Goal: Information Seeking & Learning: Learn about a topic

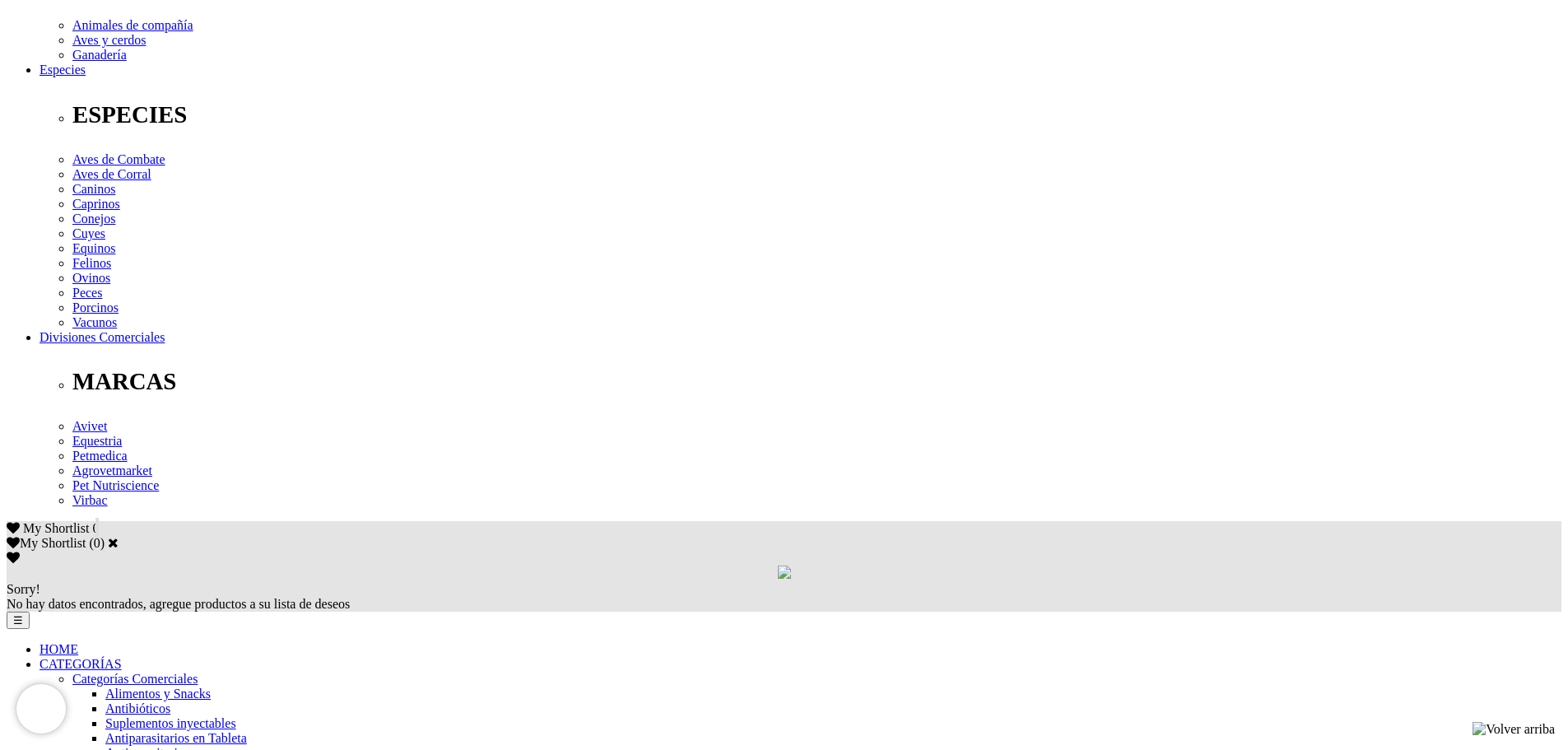
drag, startPoint x: 333, startPoint y: 286, endPoint x: 739, endPoint y: 286, distance: 406.0
copy p "Oxibendazole 65 mg, [MEDICAL_DATA] 37.5 mg, excipientes c.s.p. 1 mL"
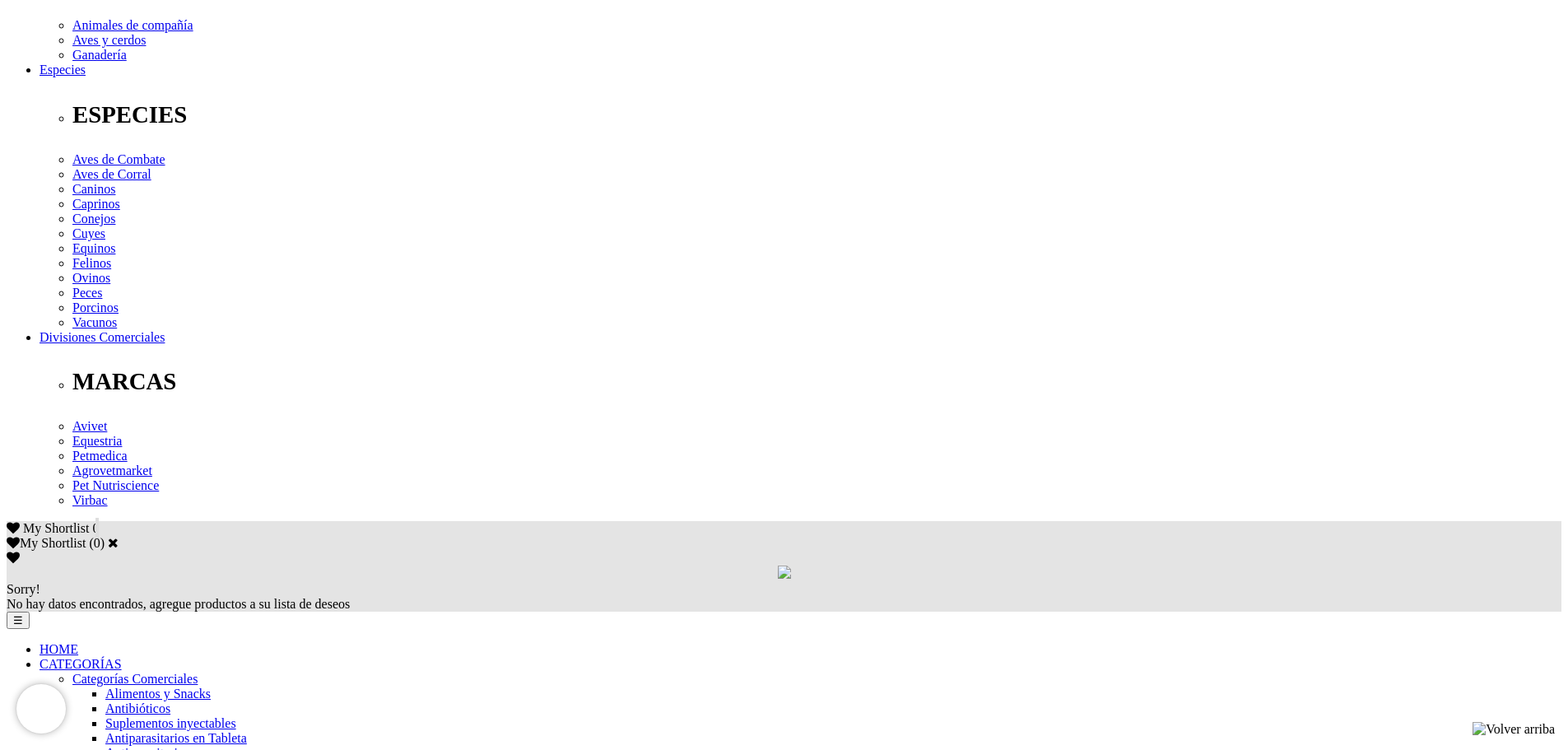
drag, startPoint x: 805, startPoint y: 304, endPoint x: 1138, endPoint y: 329, distance: 333.9
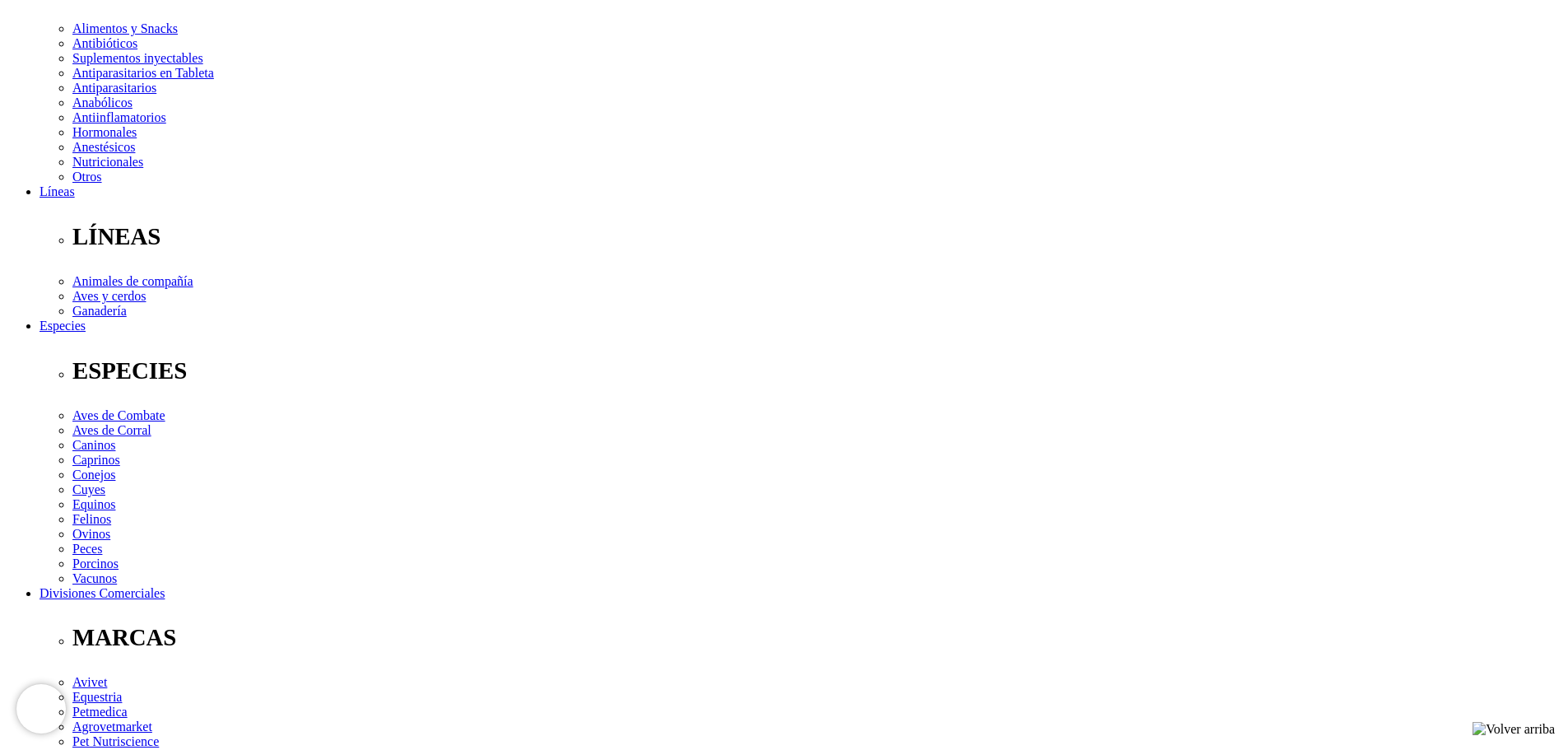
scroll to position [494, 0]
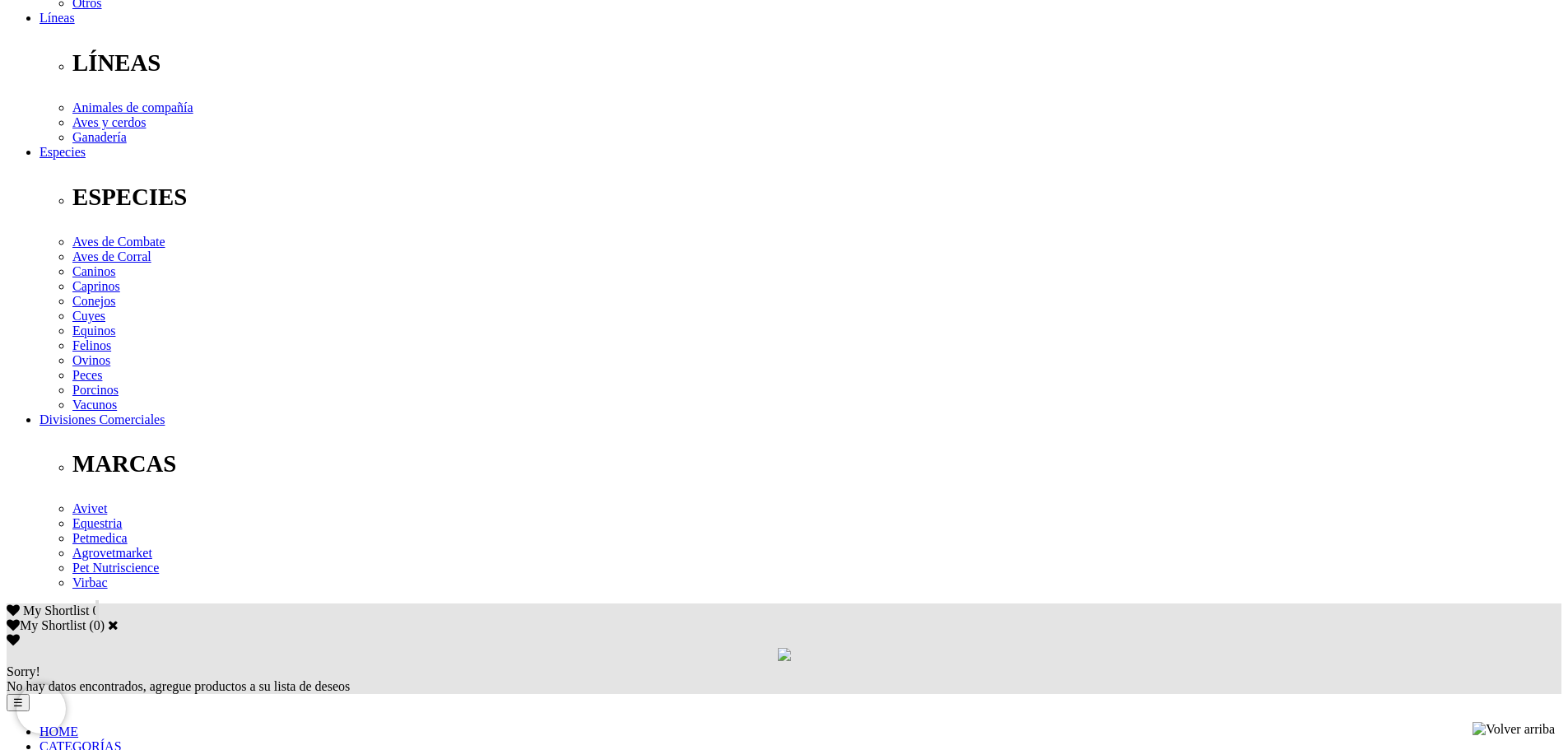
drag, startPoint x: 325, startPoint y: 365, endPoint x: 391, endPoint y: 367, distance: 66.0
copy div "1 mL/5 kg"
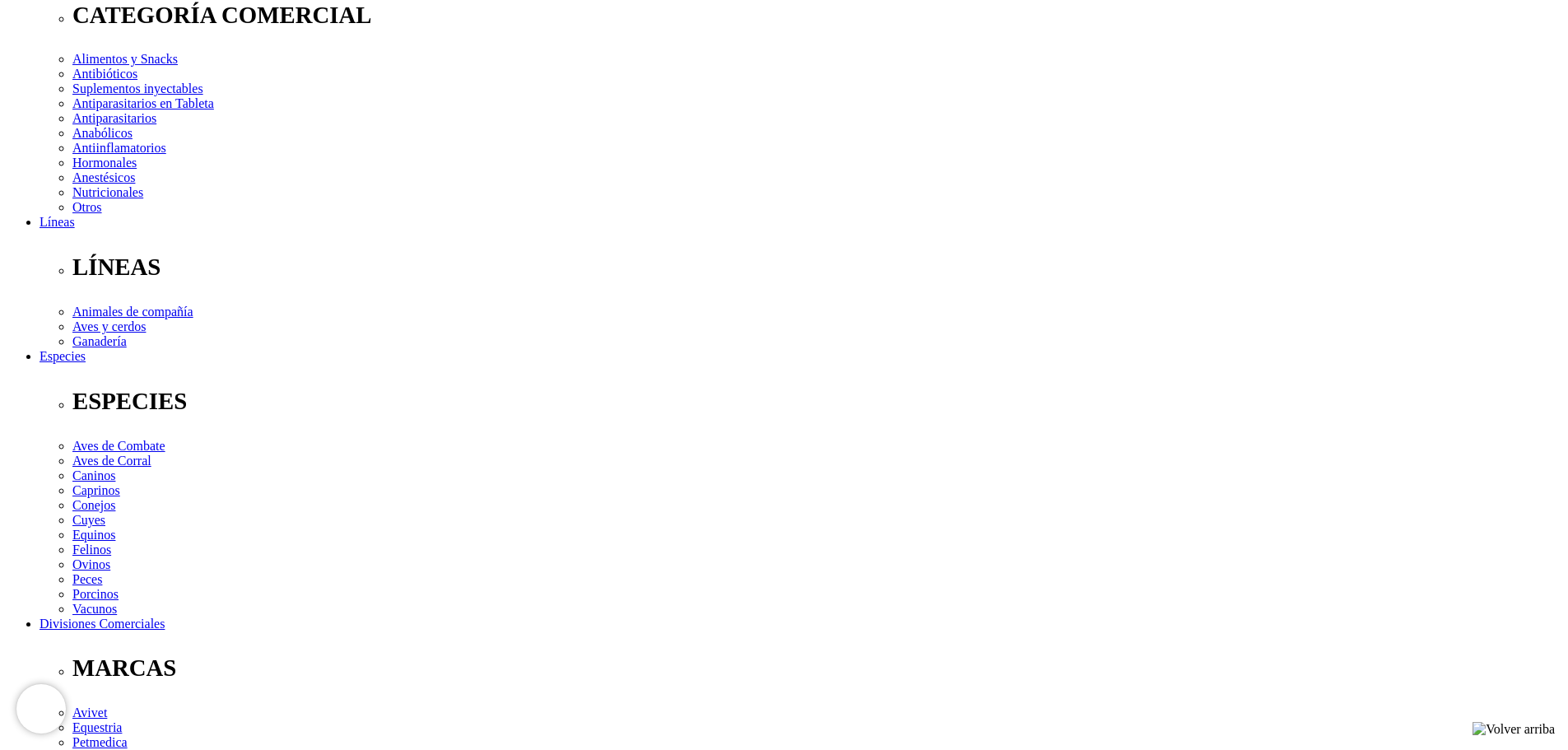
scroll to position [330, 0]
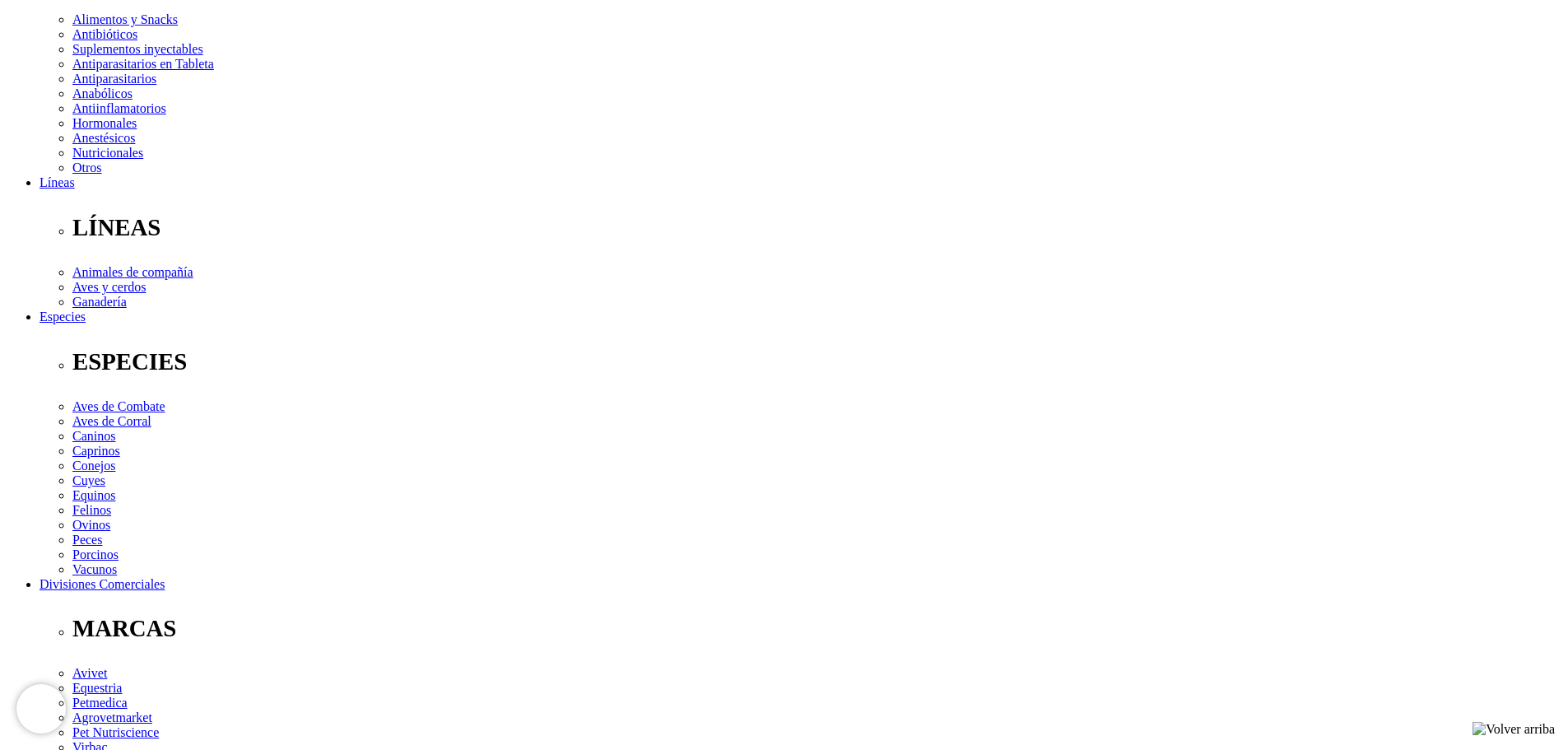
drag, startPoint x: 386, startPoint y: 532, endPoint x: 279, endPoint y: 532, distance: 107.0
